Goal: Task Accomplishment & Management: Manage account settings

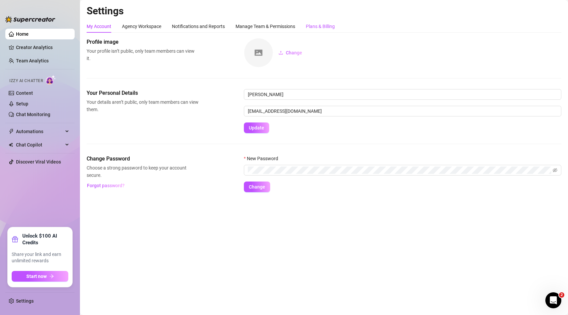
click at [329, 27] on div "Plans & Billing" at bounding box center [320, 26] width 29 height 7
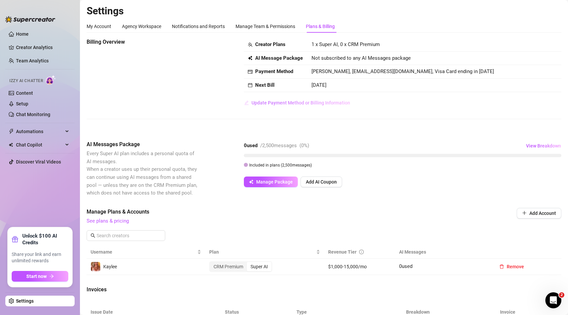
click at [321, 105] on span "Update Payment Method or Billing Information" at bounding box center [301, 102] width 99 height 5
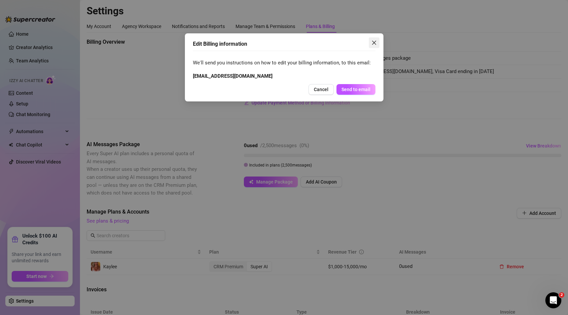
click at [375, 43] on icon "close" at bounding box center [374, 42] width 5 height 5
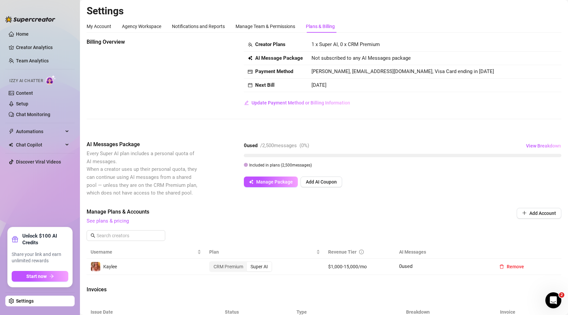
scroll to position [150, 0]
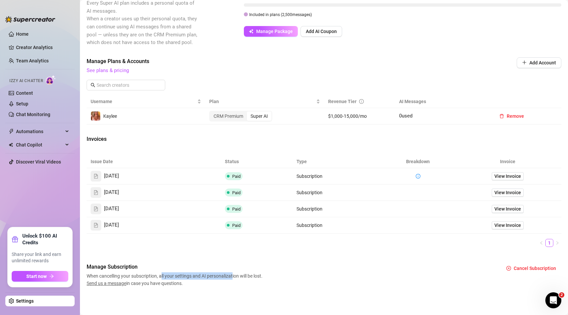
drag, startPoint x: 162, startPoint y: 276, endPoint x: 233, endPoint y: 278, distance: 71.0
click at [233, 278] on span "When cancelling your subscription, all your settings and AI personalization wil…" at bounding box center [176, 279] width 178 height 15
click at [519, 267] on span "Cancel Subscription" at bounding box center [535, 267] width 42 height 5
click at [559, 252] on span "OK" at bounding box center [558, 250] width 6 height 5
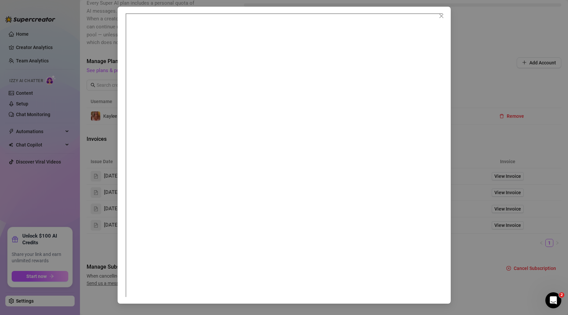
scroll to position [3, 0]
click at [441, 16] on icon "close" at bounding box center [441, 16] width 4 height 4
